Goal: Task Accomplishment & Management: Manage account settings

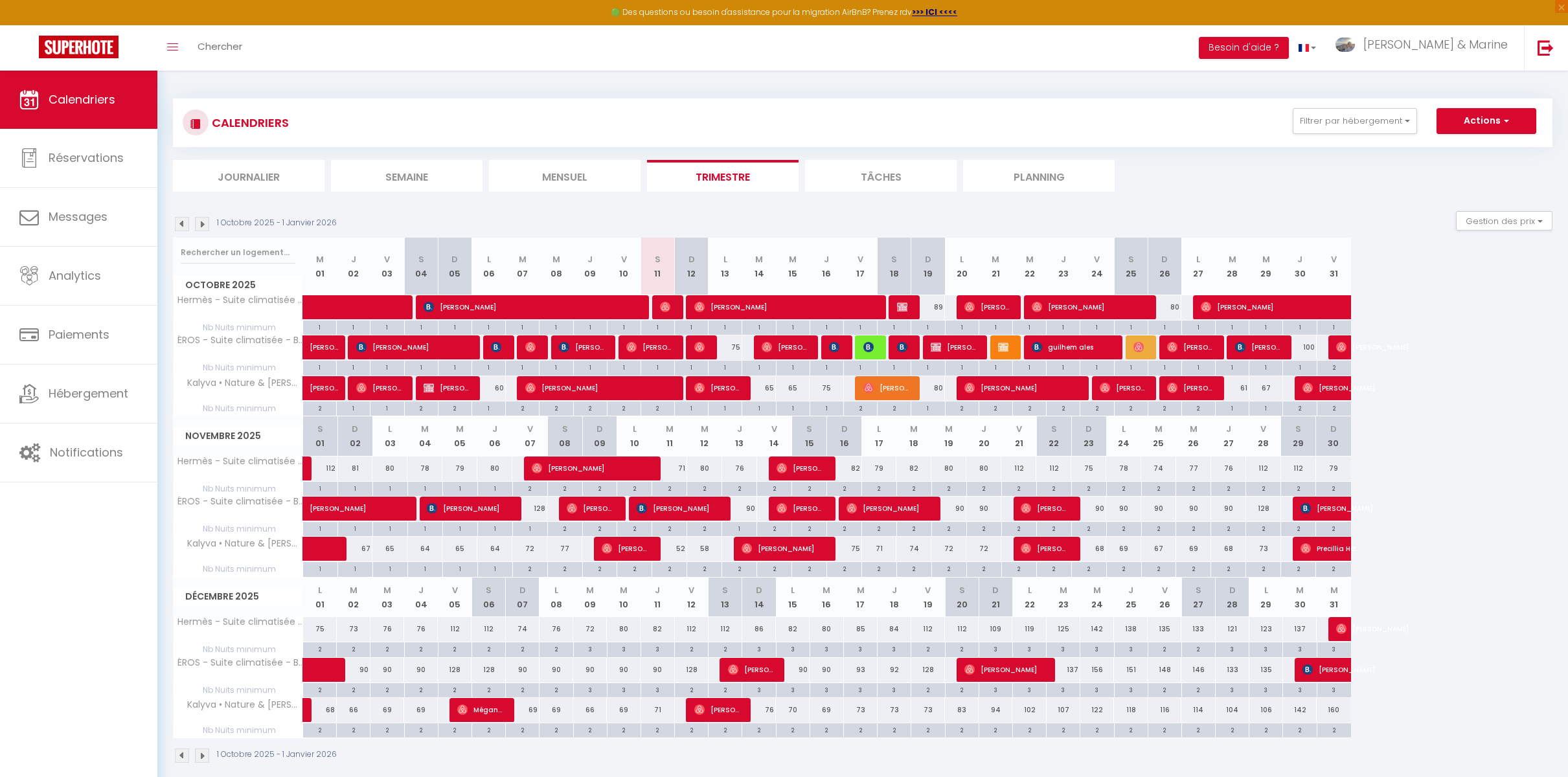
click at [876, 352] on div at bounding box center [872, 348] width 34 height 25
click at [871, 347] on img at bounding box center [868, 347] width 11 height 11
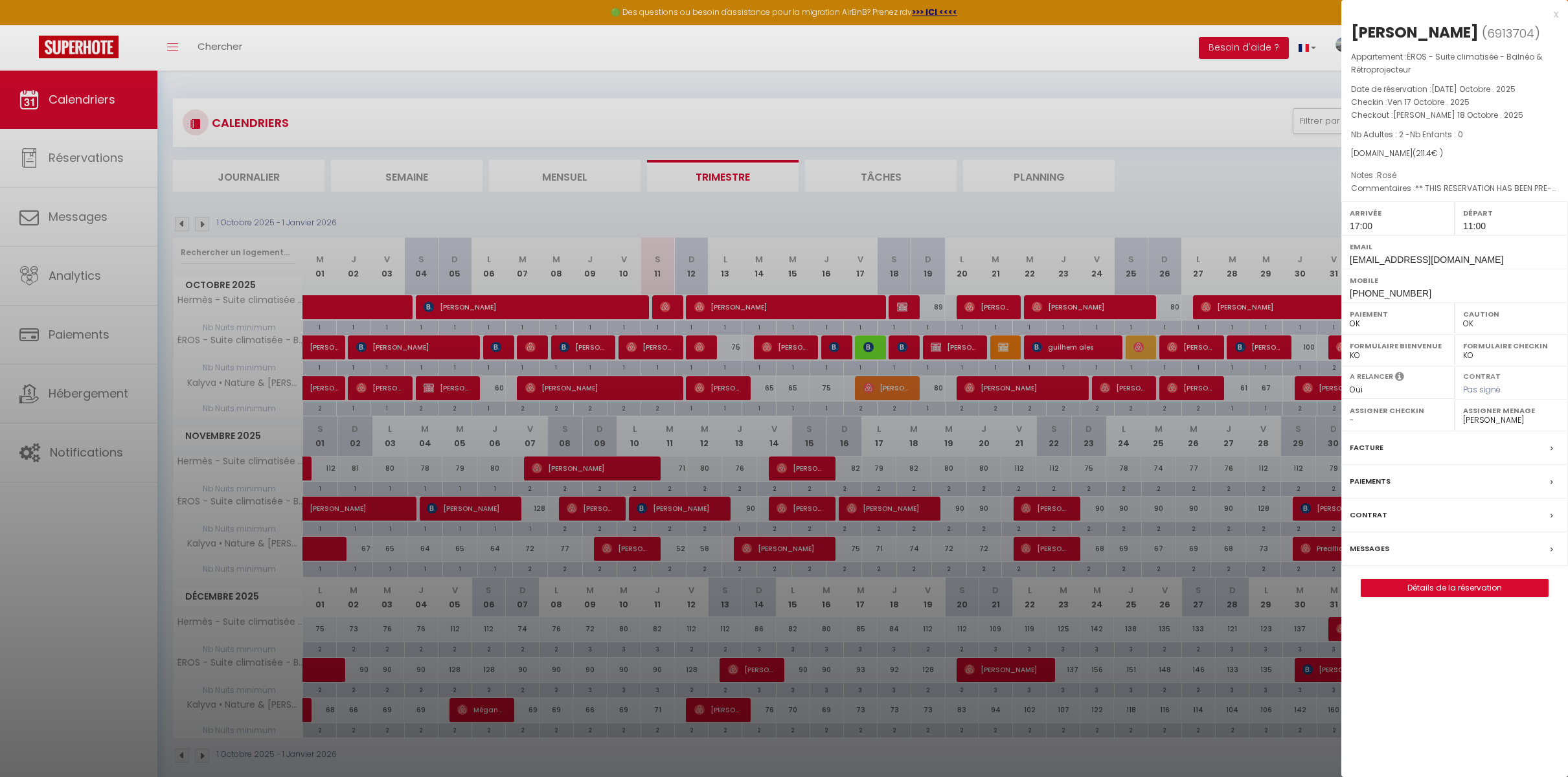
click at [1233, 182] on div at bounding box center [784, 388] width 1568 height 777
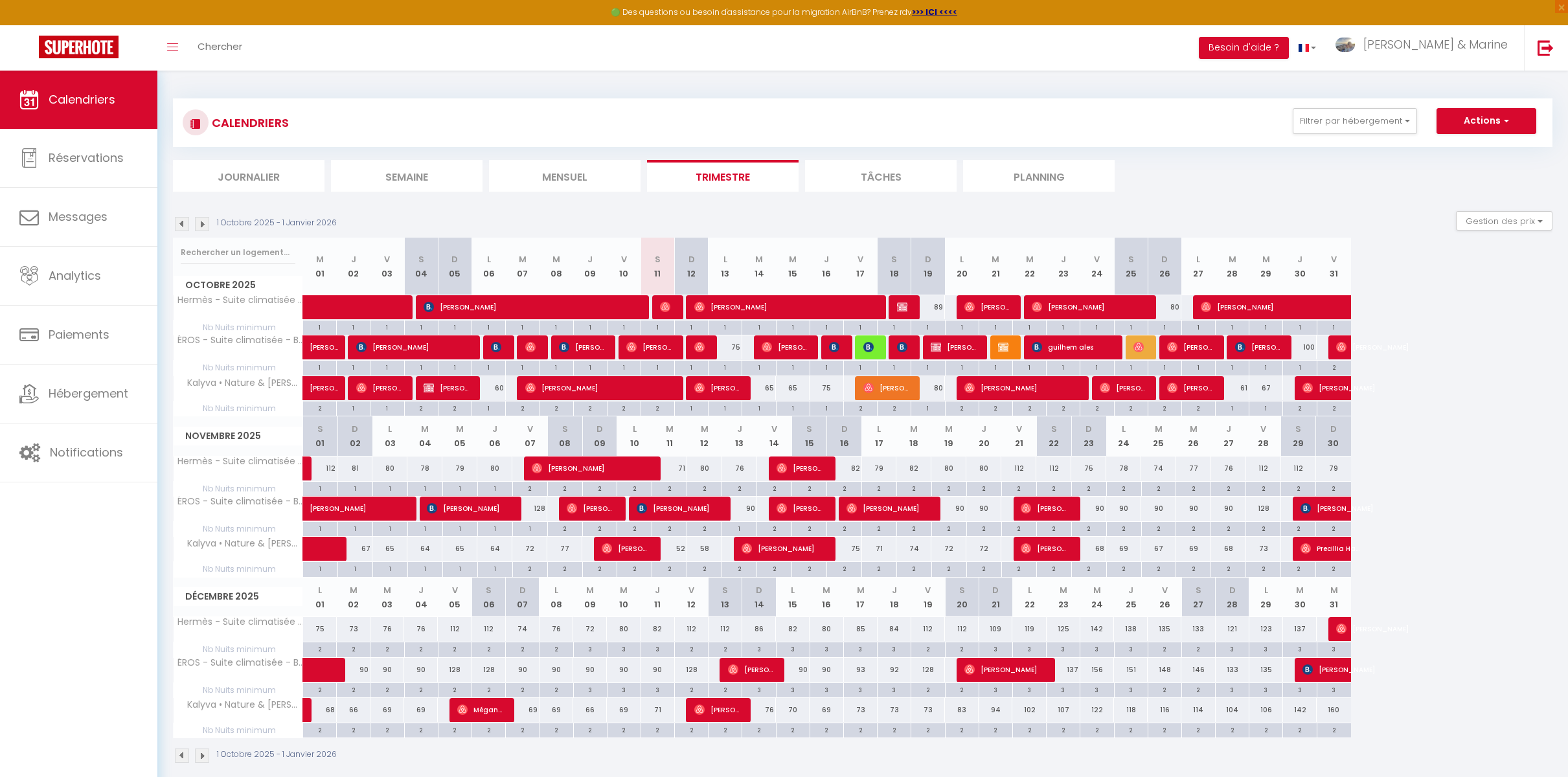
click at [832, 387] on div "75" at bounding box center [826, 388] width 34 height 24
type input "75"
type input "Jeu 16 Octobre 2025"
type input "Ven 17 Octobre 2025"
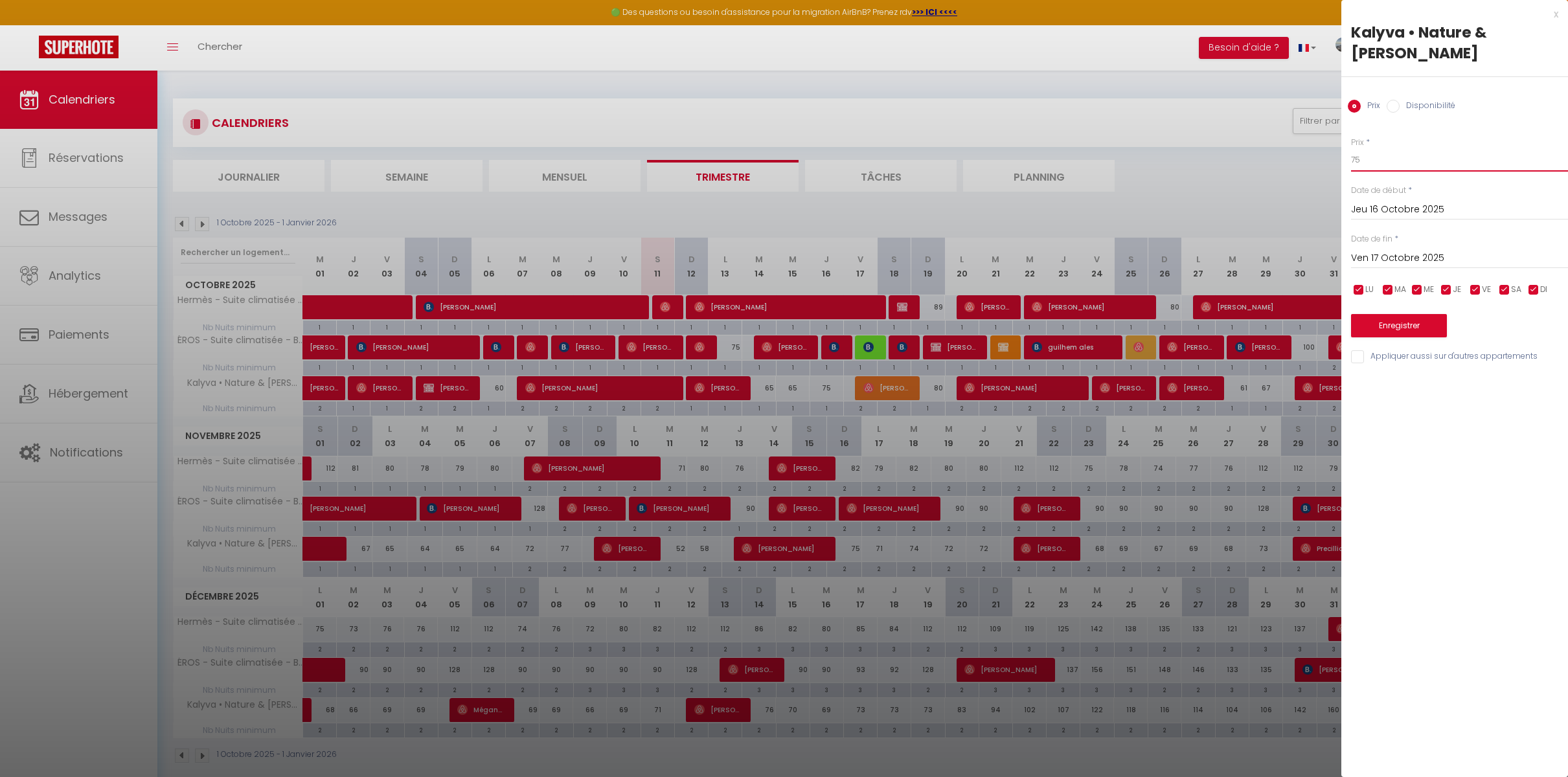
click at [1444, 149] on input "75" at bounding box center [1459, 159] width 217 height 23
click at [1444, 150] on input "75" at bounding box center [1459, 159] width 217 height 23
type input "70"
click at [1384, 314] on button "Enregistrer" at bounding box center [1399, 326] width 96 height 23
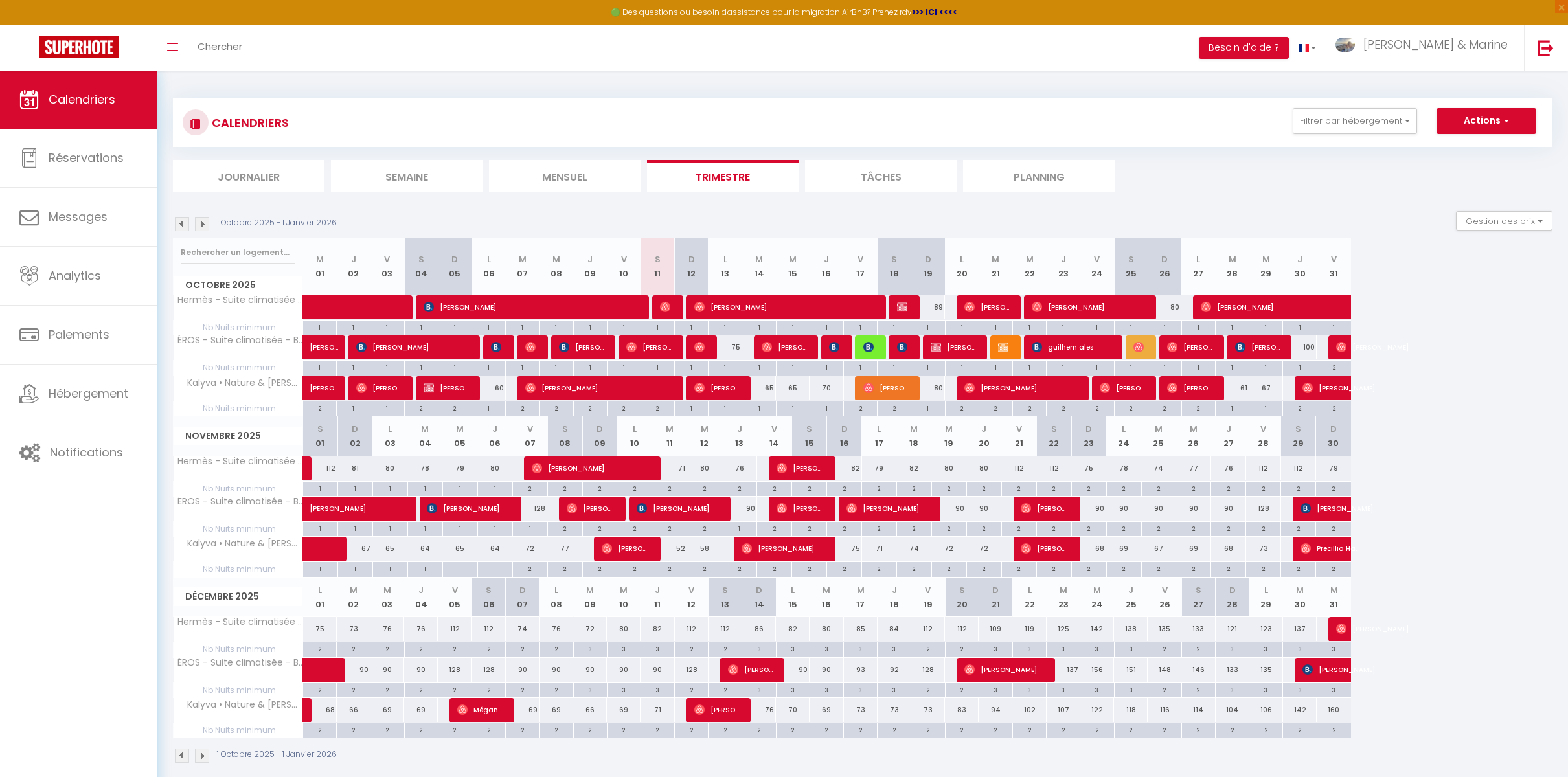
click at [1231, 122] on div "CALENDRIERS Filtrer par hébergement Tous Kalyva • Nature & Jacuzzi ÉROS - Suite…" at bounding box center [863, 123] width 1360 height 29
